Goal: Task Accomplishment & Management: Use online tool/utility

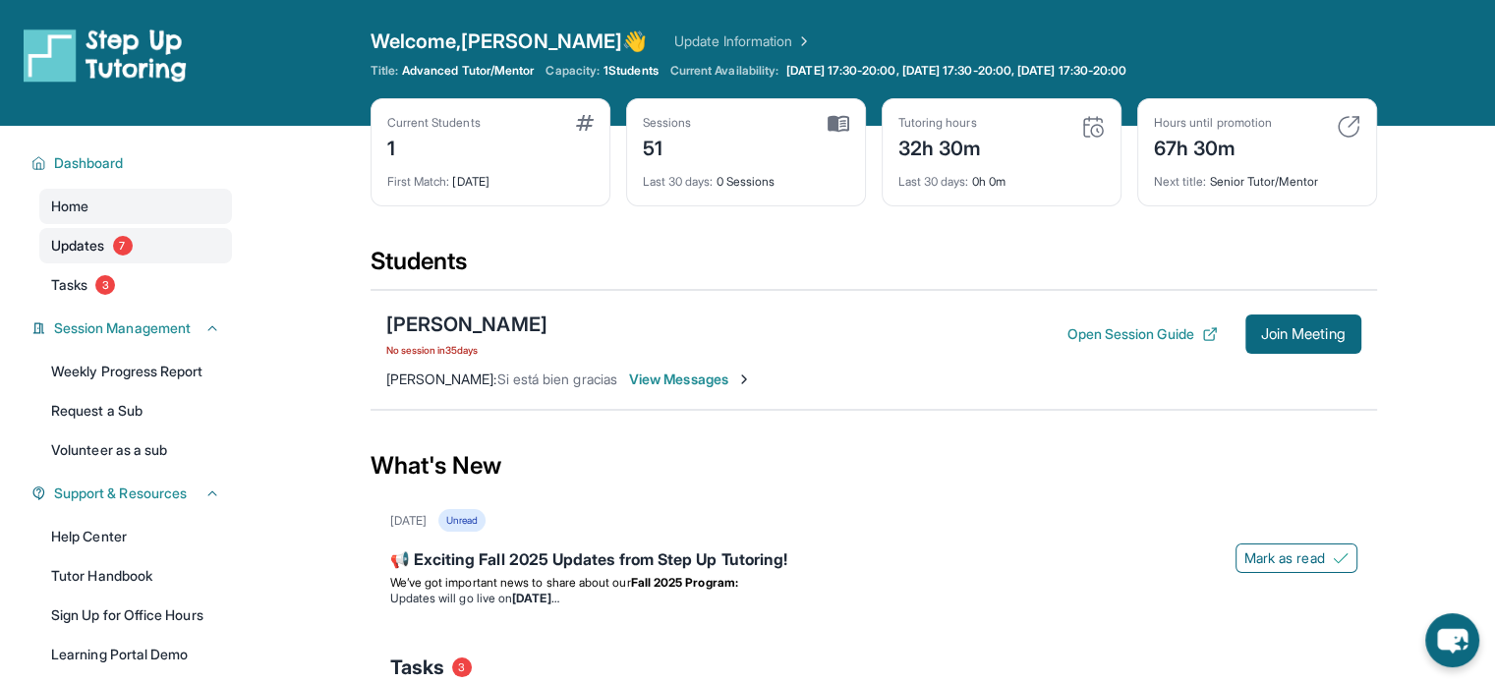
click at [126, 247] on span "7" at bounding box center [123, 246] width 20 height 20
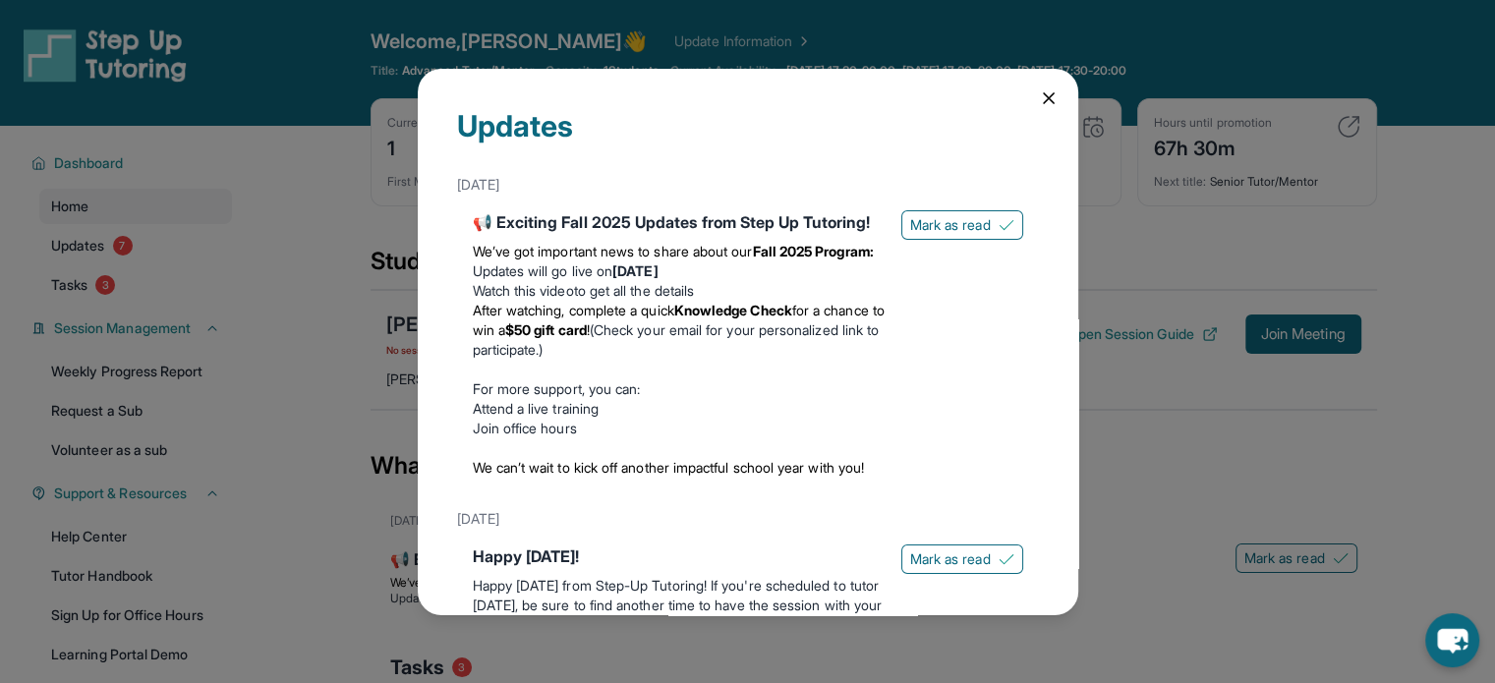
click at [1039, 93] on icon at bounding box center [1049, 98] width 20 height 20
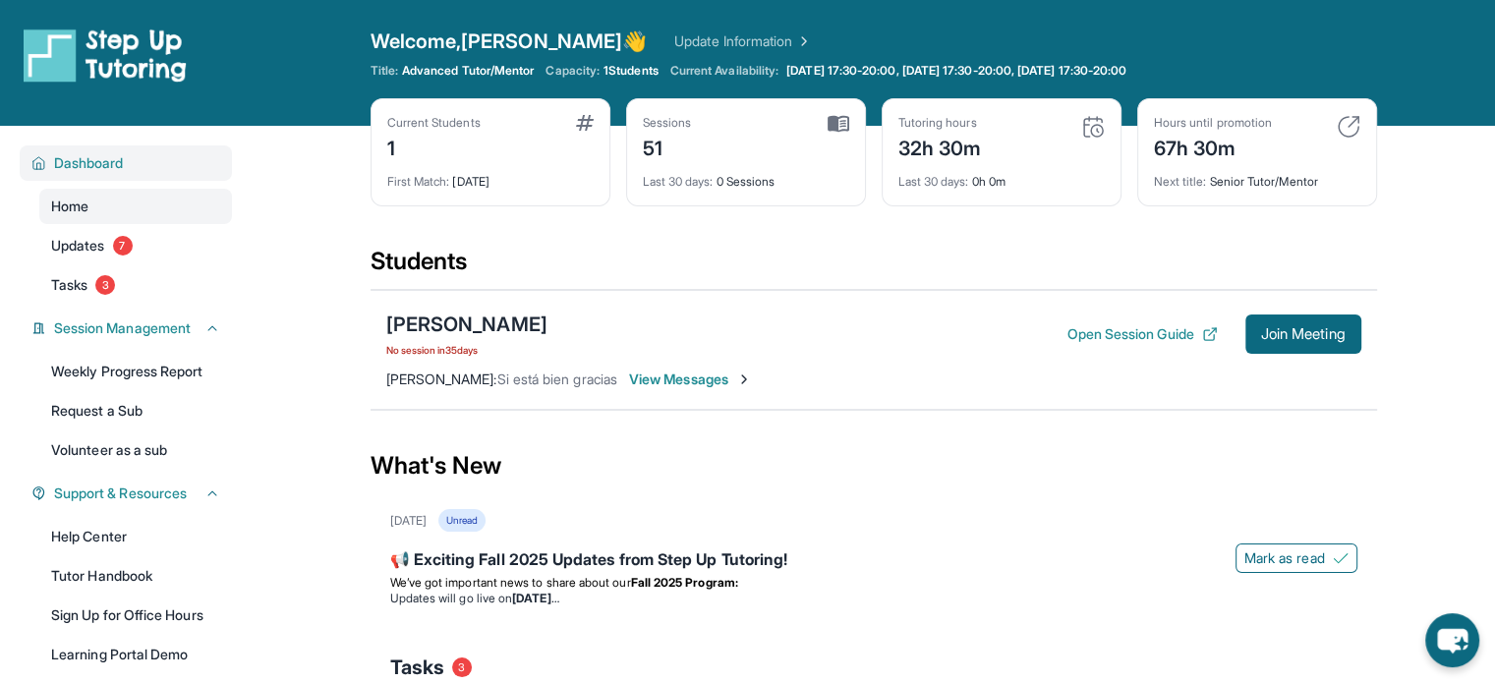
click at [104, 164] on span "Dashboard" at bounding box center [89, 163] width 70 height 20
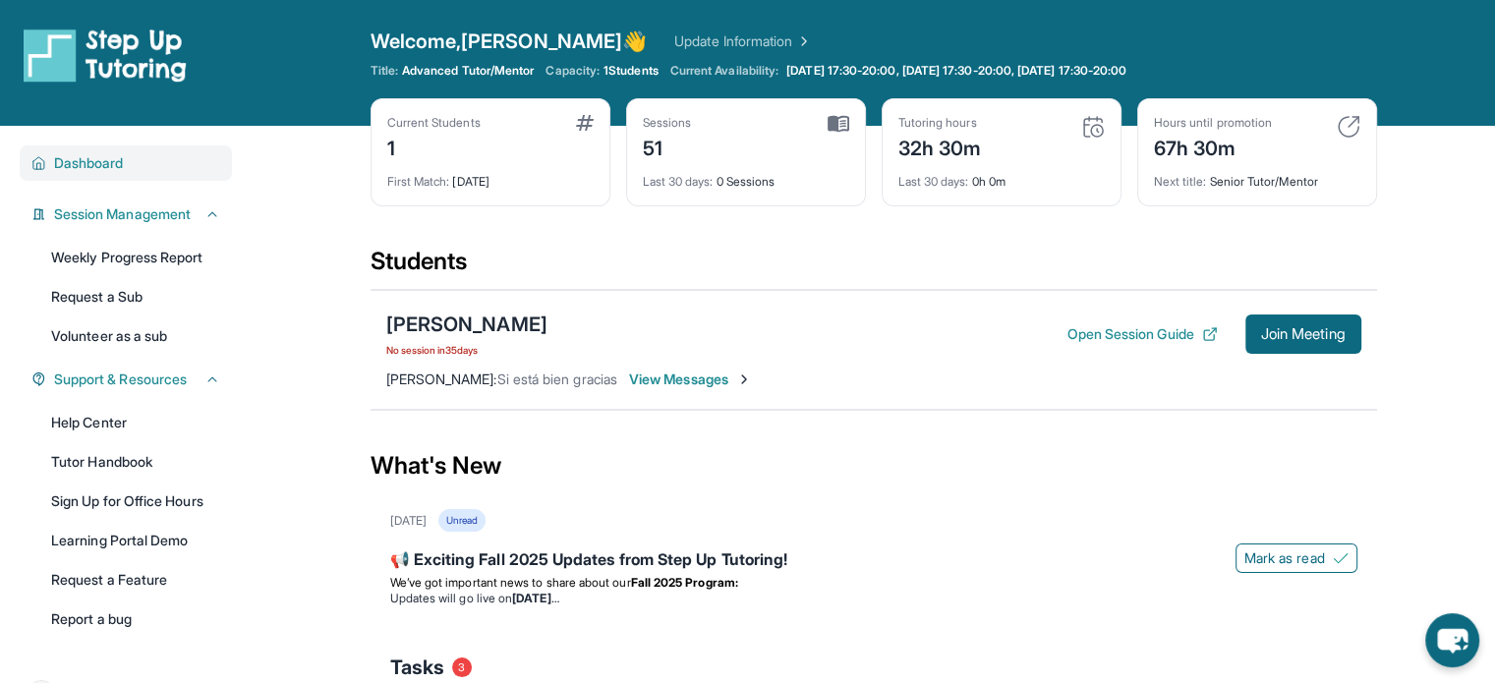
click at [104, 162] on span "Dashboard" at bounding box center [89, 163] width 70 height 20
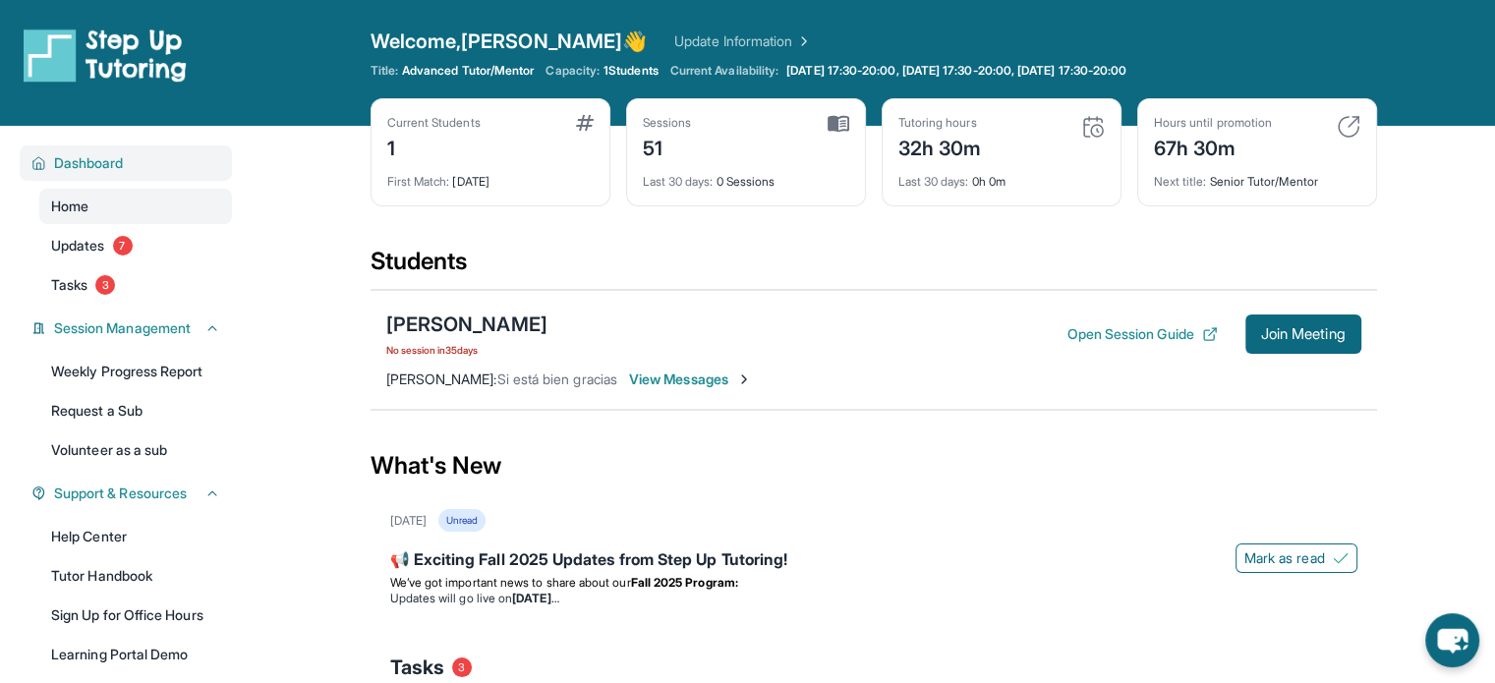
click at [104, 162] on span "Dashboard" at bounding box center [89, 163] width 70 height 20
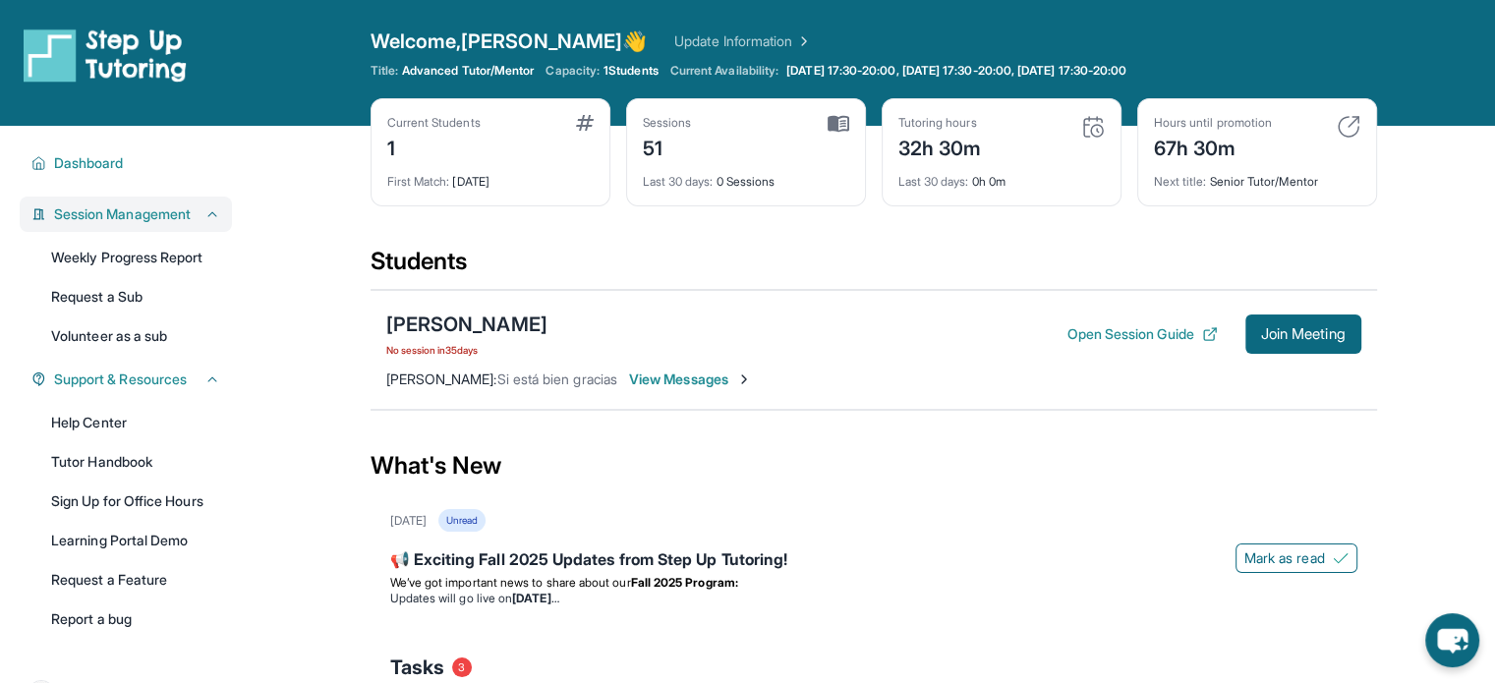
click at [204, 214] on icon at bounding box center [212, 214] width 16 height 16
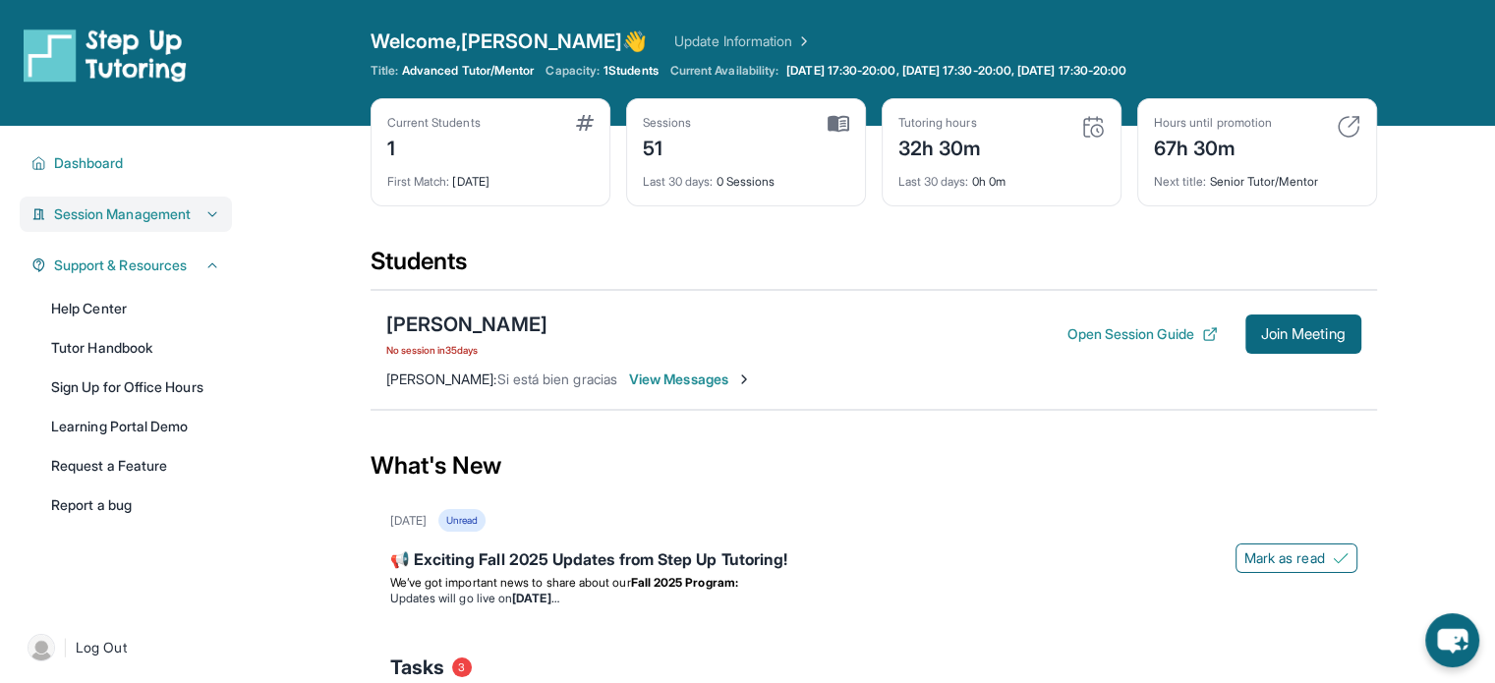
click at [204, 214] on icon at bounding box center [212, 214] width 16 height 16
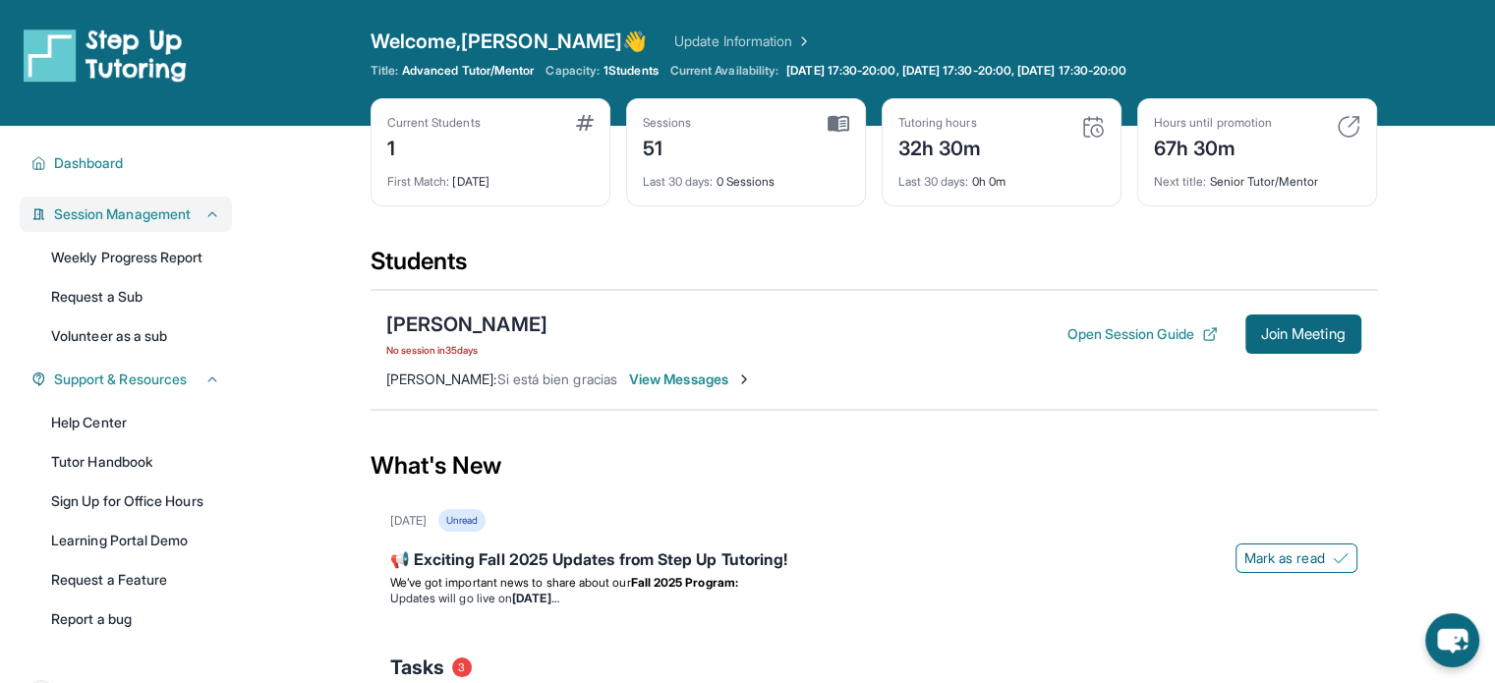
click at [673, 378] on span "View Messages" at bounding box center [690, 380] width 123 height 20
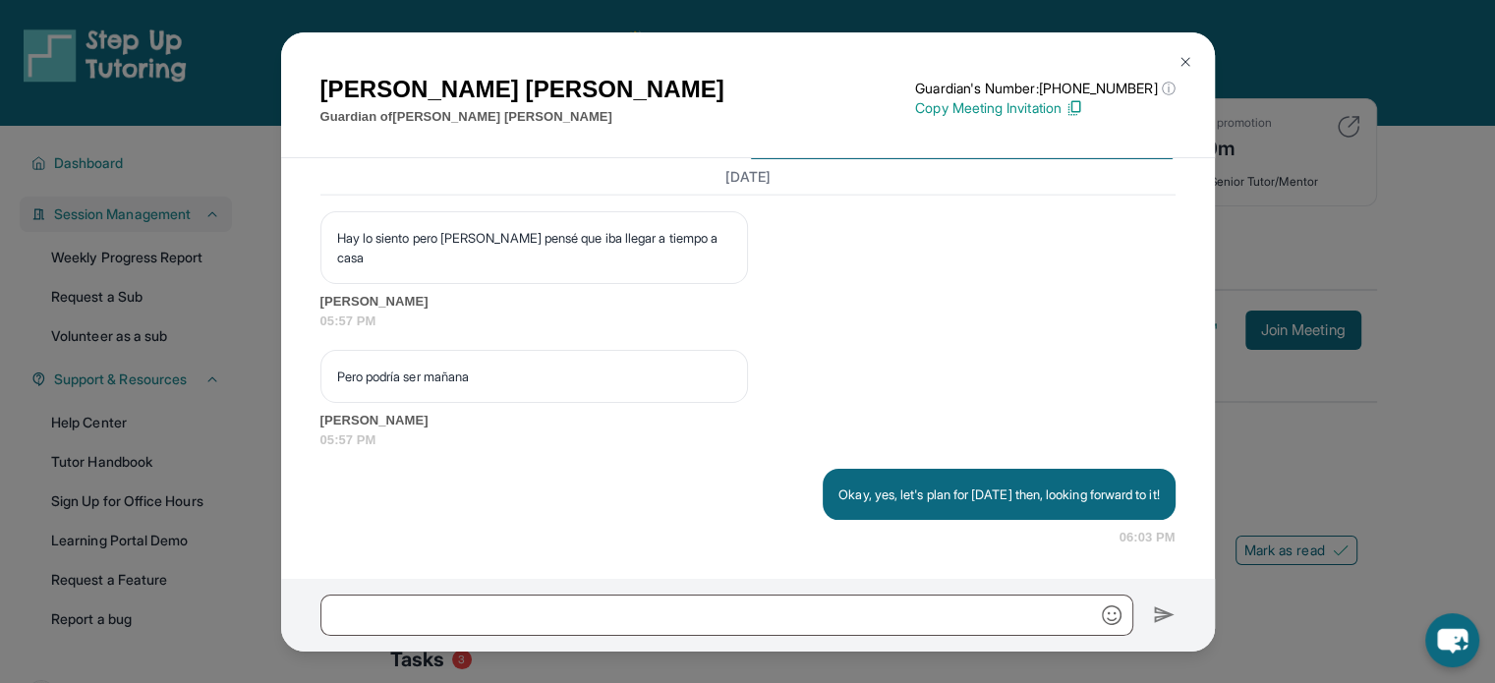
scroll to position [43587, 0]
click at [1188, 54] on img at bounding box center [1186, 62] width 16 height 16
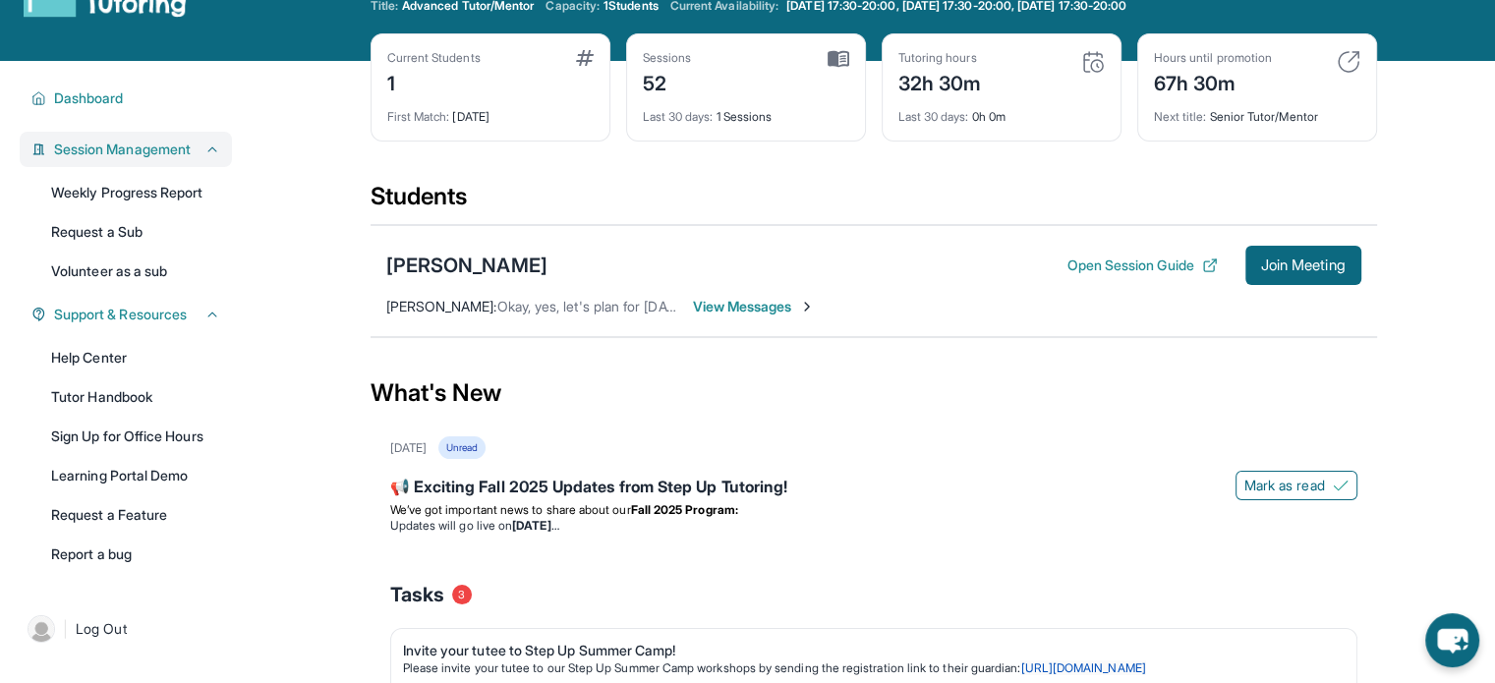
scroll to position [98, 0]
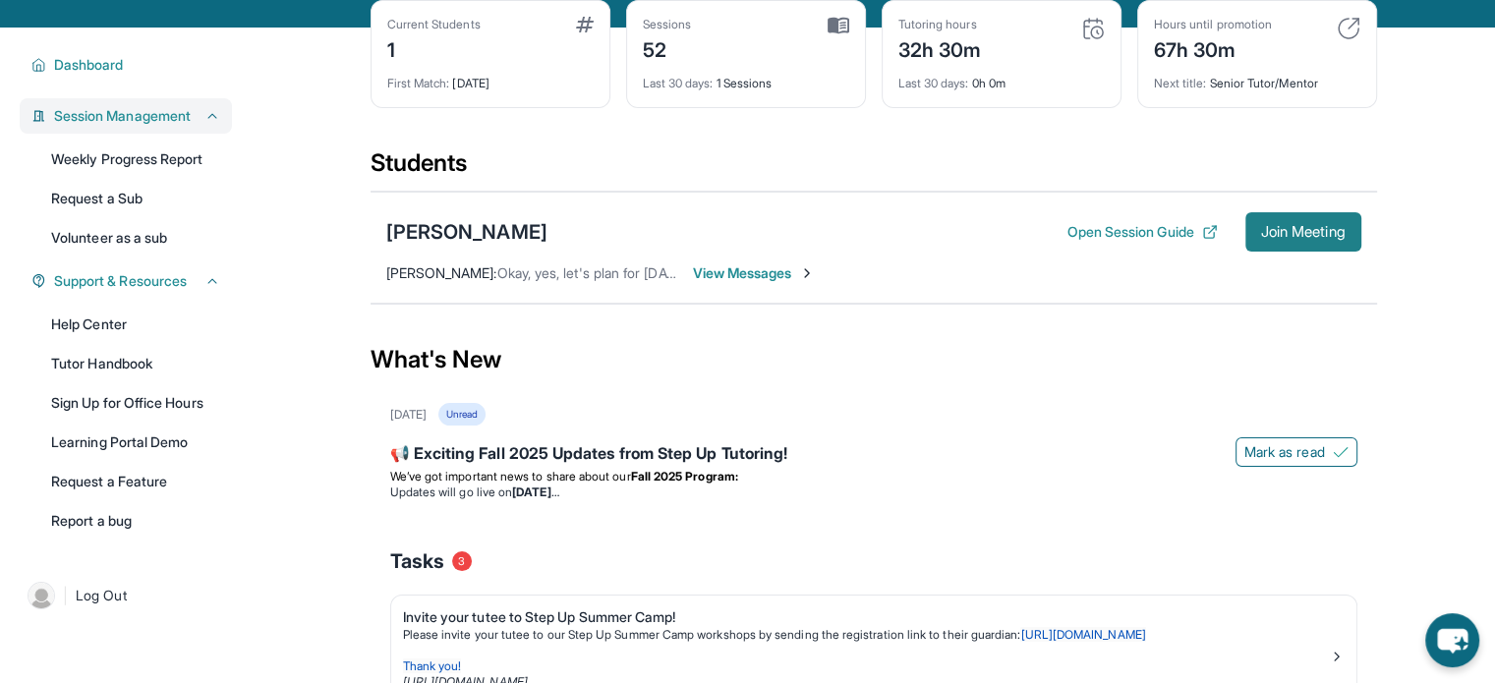
click at [1270, 226] on span "Join Meeting" at bounding box center [1303, 232] width 85 height 12
